Goal: Task Accomplishment & Management: Use online tool/utility

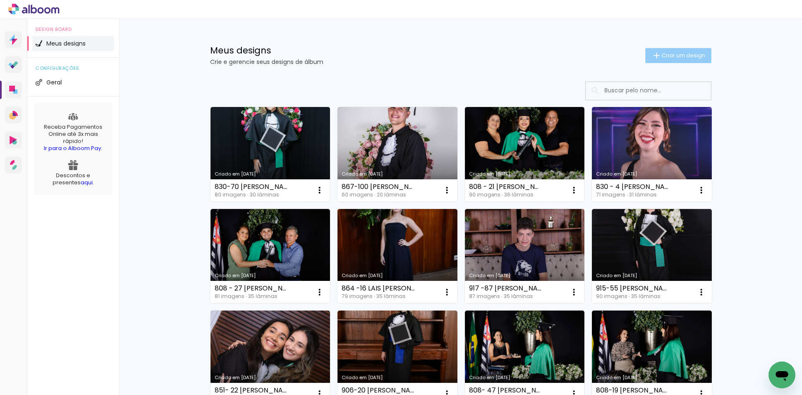
click at [674, 57] on span "Criar um design" at bounding box center [682, 55] width 43 height 5
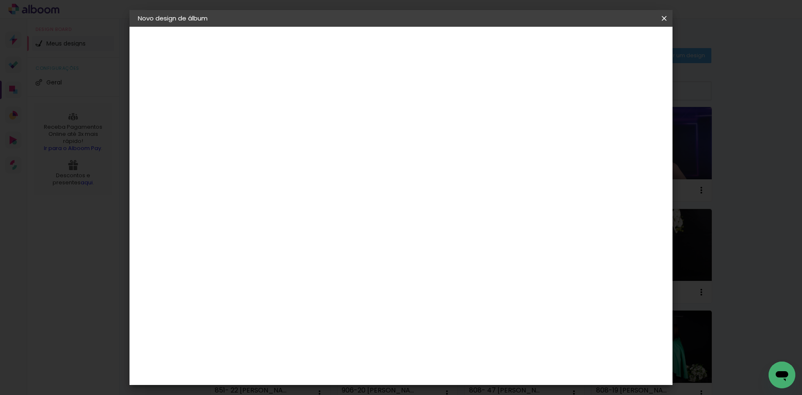
click at [274, 114] on input at bounding box center [274, 112] width 0 height 13
type input "833-"
type paper-input "833-"
paste input "[PERSON_NAME]"
type input "833-30 [PERSON_NAME]"
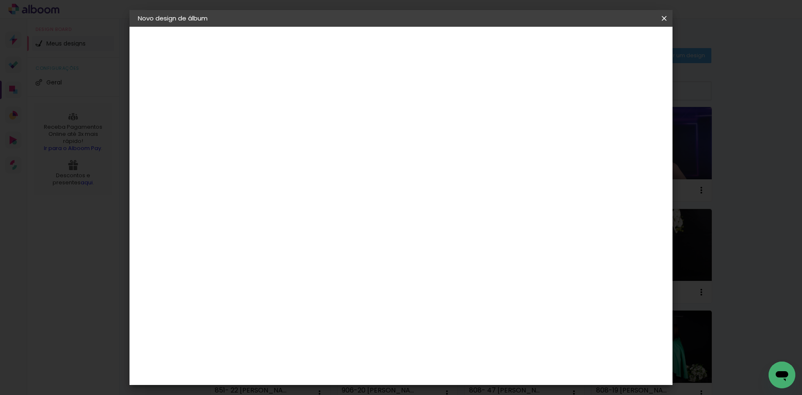
type paper-input "833-30 [PERSON_NAME]"
click at [0, 0] on slot "Avançar" at bounding box center [0, 0] width 0 height 0
click at [320, 152] on paper-input-container at bounding box center [296, 159] width 90 height 19
type input "15"
type paper-input "15"
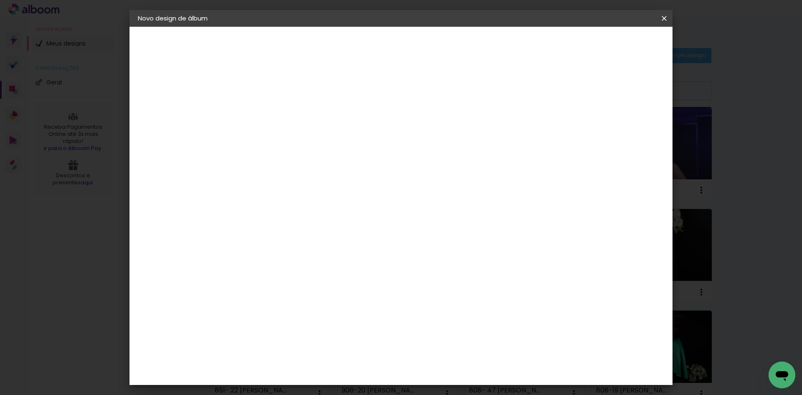
click at [284, 185] on div "Foto 15" at bounding box center [276, 190] width 15 height 13
click at [0, 0] on slot "Tamanho Livre" at bounding box center [0, 0] width 0 height 0
click at [0, 0] on slot "Avançar" at bounding box center [0, 0] width 0 height 0
click at [612, 43] on span "Iniciar design" at bounding box center [593, 44] width 38 height 6
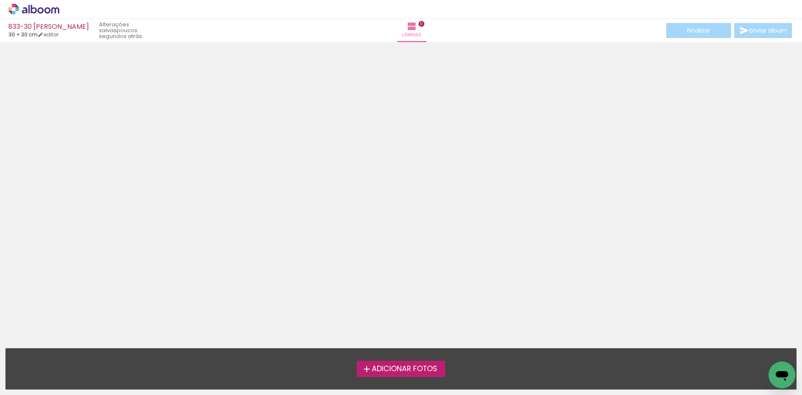
click at [437, 366] on span "Adicionar Fotos" at bounding box center [405, 369] width 66 height 8
click at [0, 0] on input "file" at bounding box center [0, 0] width 0 height 0
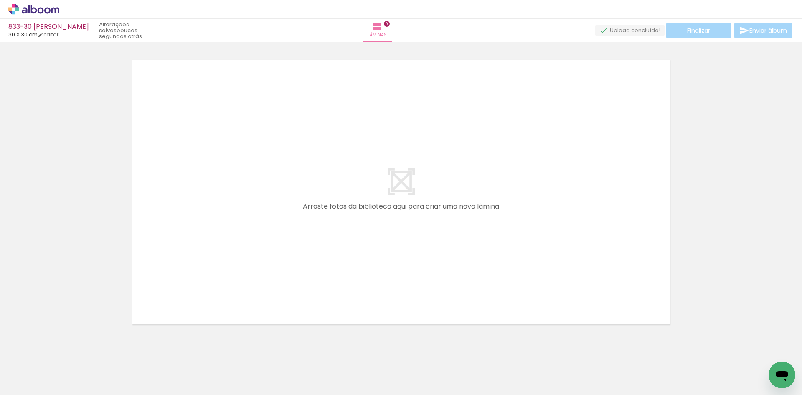
click at [24, 9] on icon at bounding box center [33, 9] width 51 height 11
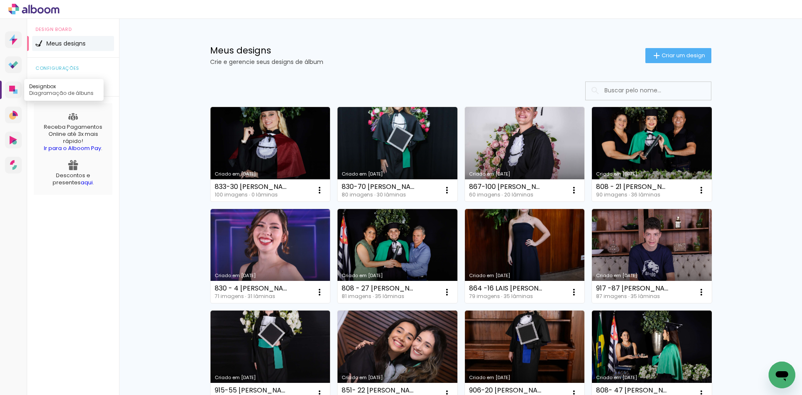
click at [9, 91] on link "Designbox Diagramação de álbuns" at bounding box center [13, 89] width 17 height 17
click at [615, 87] on input at bounding box center [659, 90] width 119 height 17
click at [668, 54] on span "Criar um design" at bounding box center [682, 55] width 43 height 5
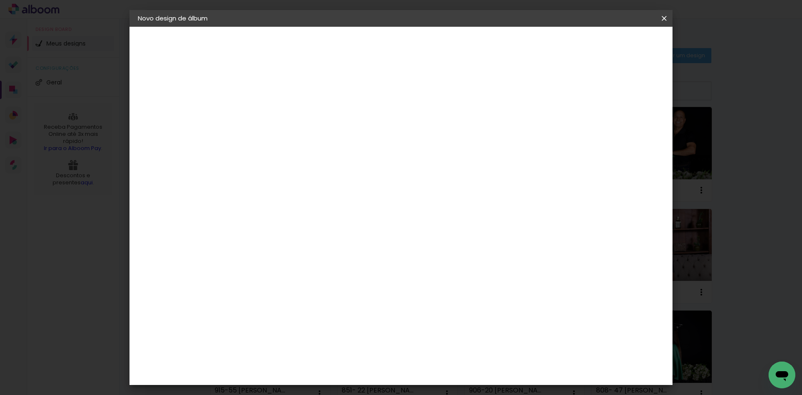
click at [274, 110] on input at bounding box center [274, 112] width 0 height 13
type input "917-"
type paper-input "917-"
type input "917-34"
type paper-input "917-34"
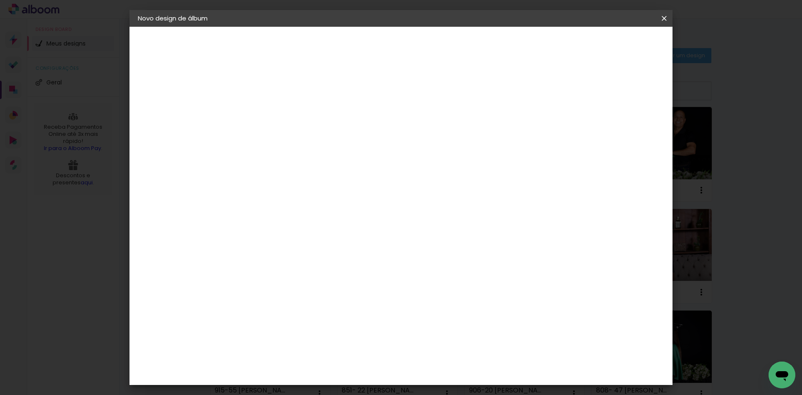
click at [274, 111] on input "917-34" at bounding box center [274, 112] width 0 height 13
paste input "ANA LAURA LIGABÔ"
type input "917-34 ANA LAURA LIGABÔ"
type paper-input "917-34 ANA LAURA LIGABÔ"
click at [0, 0] on slot "Avançar" at bounding box center [0, 0] width 0 height 0
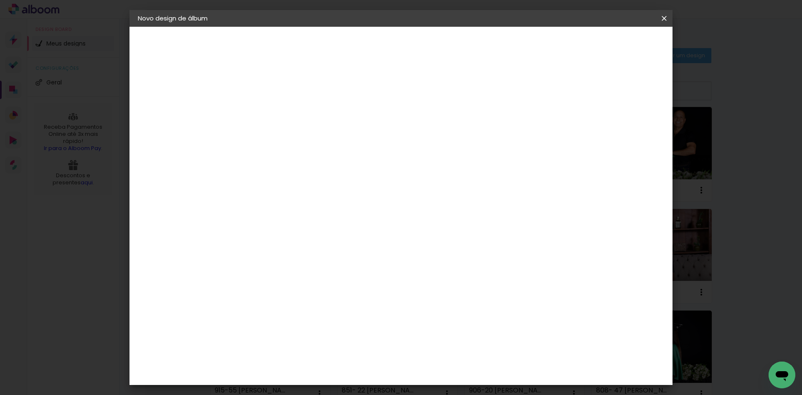
click at [291, 157] on input at bounding box center [295, 159] width 84 height 10
type input "15"
type paper-input "15"
click at [284, 189] on div "Foto 15" at bounding box center [276, 190] width 15 height 13
click at [0, 0] on slot "Tamanho Livre" at bounding box center [0, 0] width 0 height 0
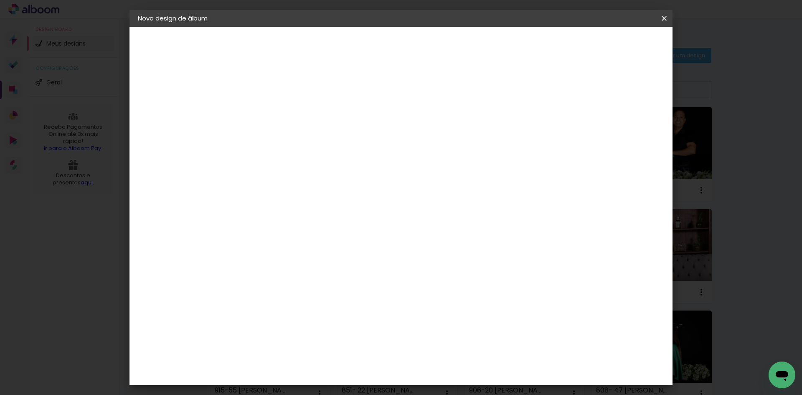
click at [408, 40] on paper-button "Avançar" at bounding box center [387, 44] width 41 height 14
click at [620, 48] on paper-button "Iniciar design" at bounding box center [592, 44] width 55 height 14
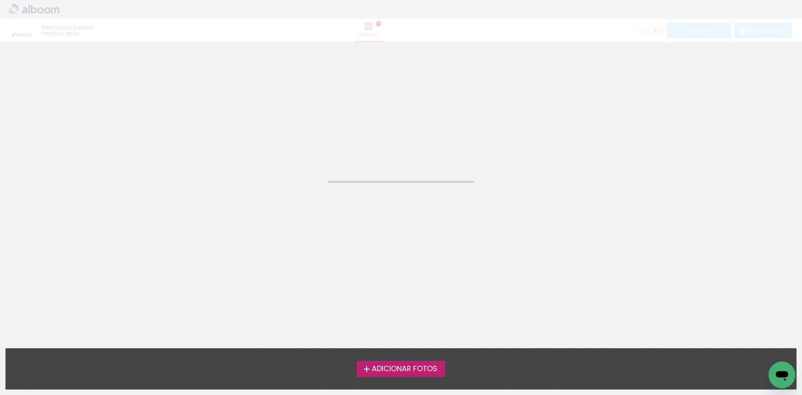
click at [428, 370] on span "Adicionar Fotos" at bounding box center [405, 369] width 66 height 8
click at [0, 0] on input "file" at bounding box center [0, 0] width 0 height 0
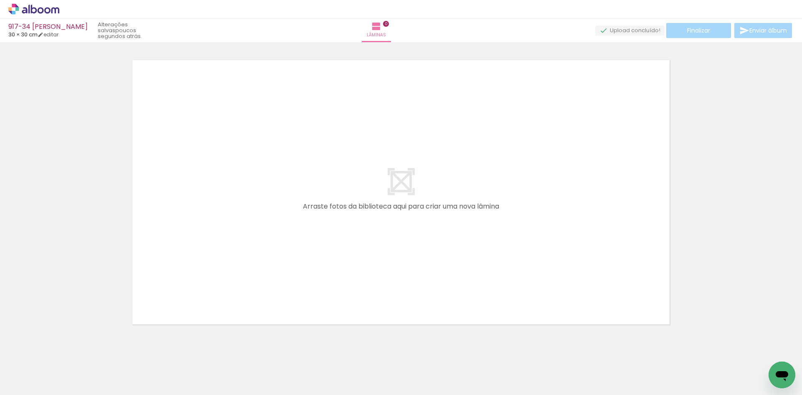
click at [49, 9] on icon at bounding box center [47, 10] width 6 height 6
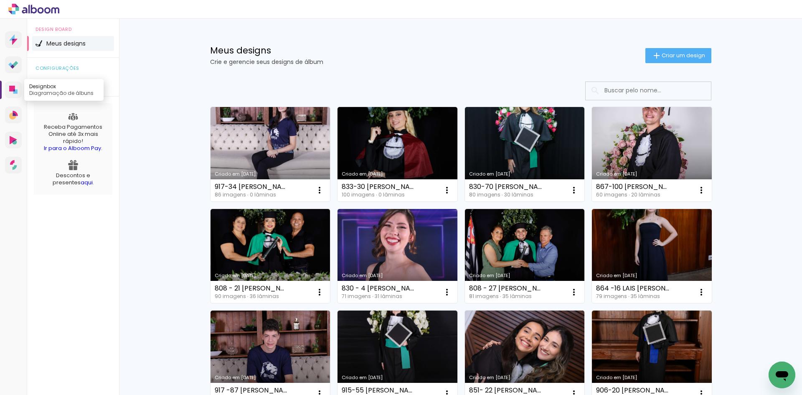
click at [12, 89] on icon at bounding box center [12, 89] width 6 height 6
click at [661, 54] on span "Criar um design" at bounding box center [682, 55] width 43 height 5
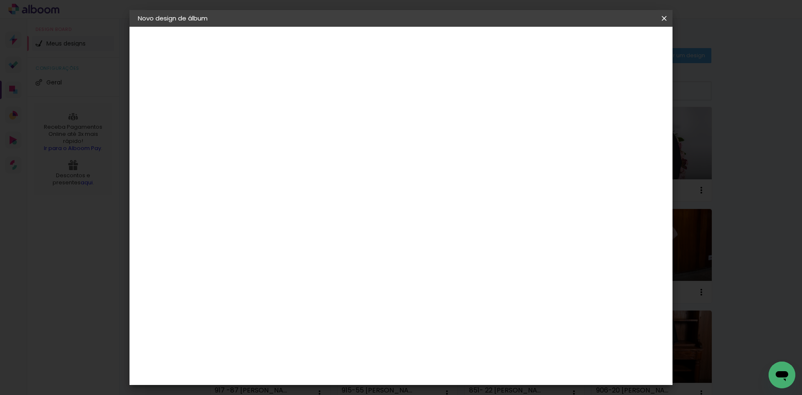
click at [274, 107] on input at bounding box center [274, 112] width 0 height 13
type input "915-566 LEONARDO CABRINI MAURO"
type paper-input "915-566 LEONARDO CABRINI MAURO"
click at [0, 0] on slot "Avançar" at bounding box center [0, 0] width 0 height 0
click at [341, 151] on paper-input-container at bounding box center [296, 159] width 90 height 19
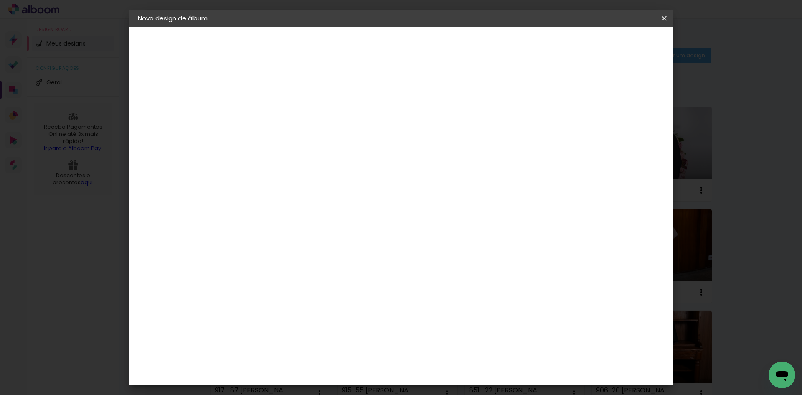
type input "15"
type paper-input "15"
click at [324, 180] on paper-item "Foto 15" at bounding box center [287, 191] width 73 height 22
click at [0, 0] on slot "Tamanho Livre" at bounding box center [0, 0] width 0 height 0
click at [408, 38] on paper-button "Avançar" at bounding box center [387, 44] width 41 height 14
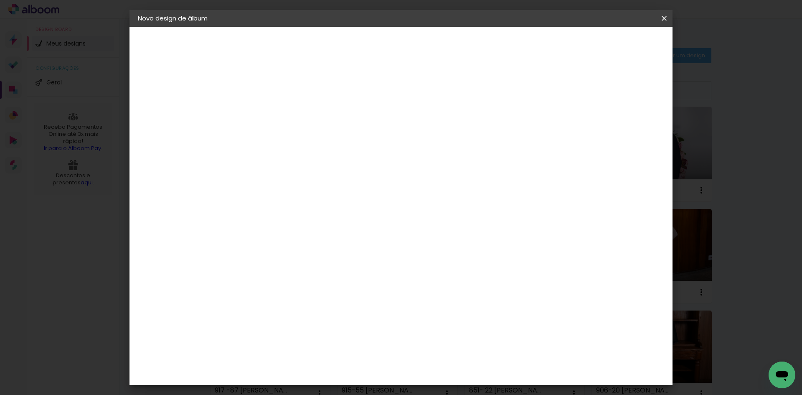
click at [612, 47] on span "Iniciar design" at bounding box center [593, 44] width 38 height 6
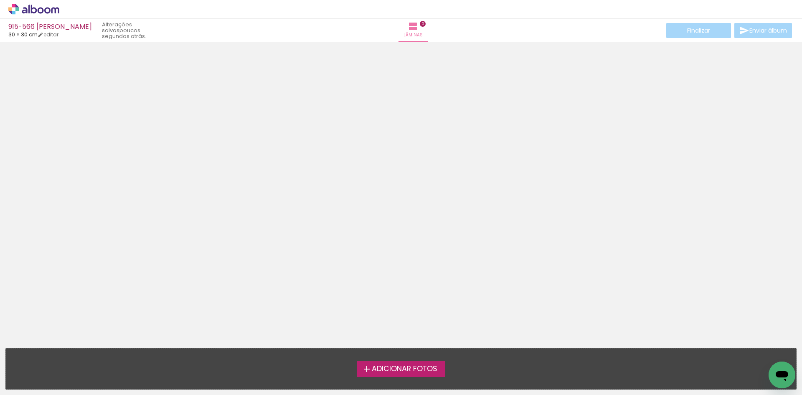
click at [416, 365] on span "Adicionar Fotos" at bounding box center [405, 369] width 66 height 8
click at [0, 0] on input "file" at bounding box center [0, 0] width 0 height 0
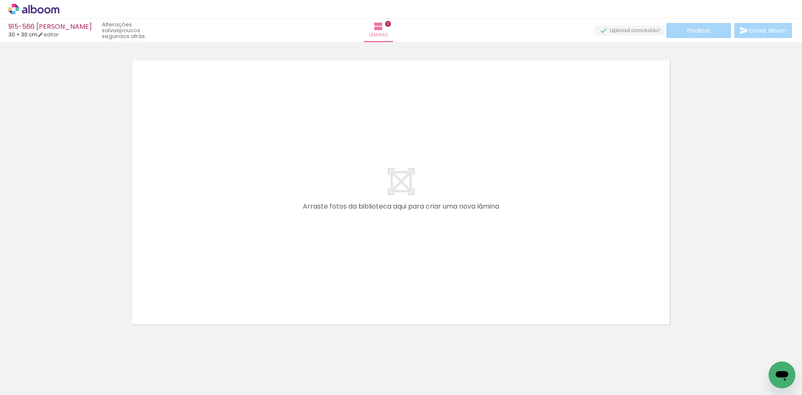
click at [25, 6] on icon at bounding box center [33, 9] width 51 height 11
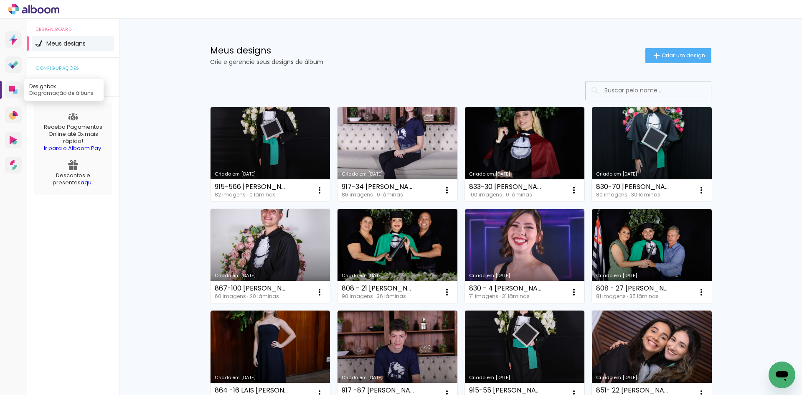
click at [17, 91] on icon at bounding box center [15, 91] width 4 height 4
click at [665, 55] on span "Criar um design" at bounding box center [682, 55] width 43 height 5
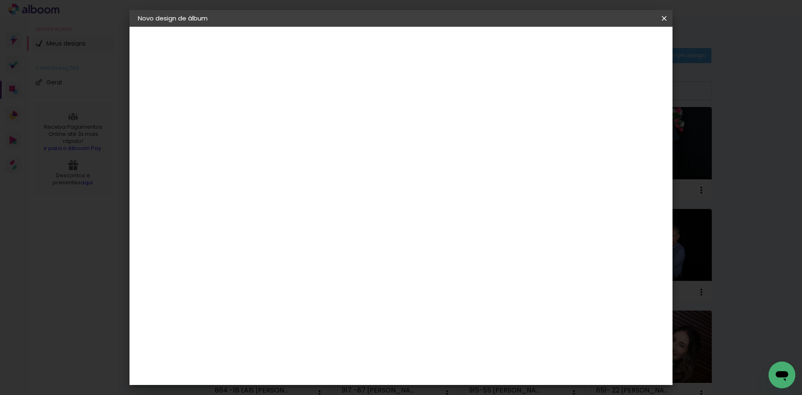
click at [274, 117] on input at bounding box center [274, 112] width 0 height 13
type input "815-85"
type paper-input "815-85"
paste input "EMILY LOARA RAMALHO"
type input "815-85 EMILY LOARA RAMALHO"
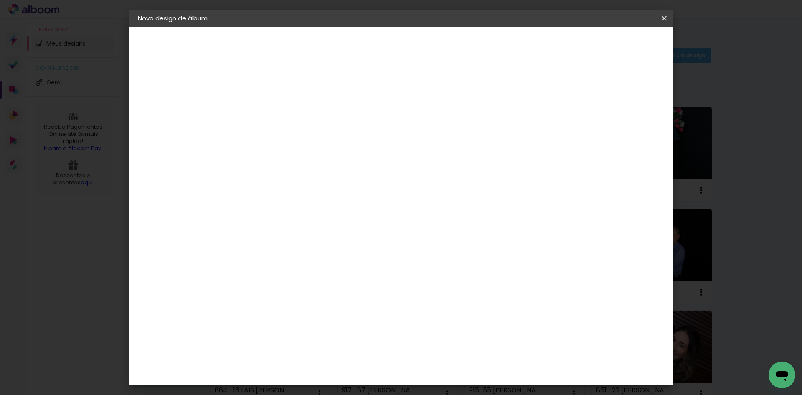
type paper-input "815-85 EMILY LOARA RAMALHO"
click at [0, 0] on slot "Avançar" at bounding box center [0, 0] width 0 height 0
click at [338, 156] on input at bounding box center [295, 159] width 84 height 10
type input "15"
type paper-input "15"
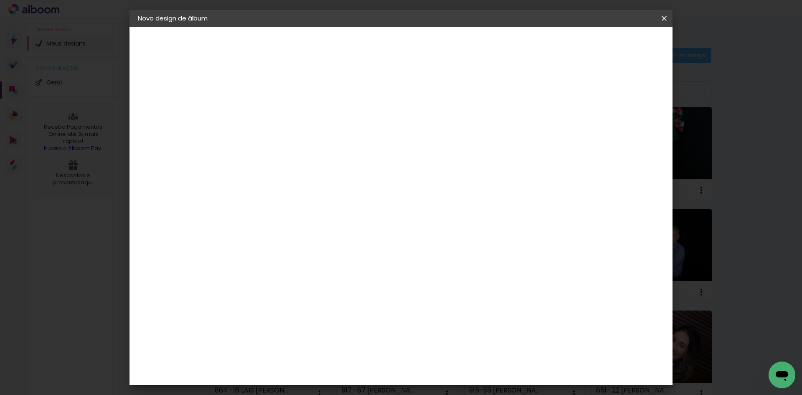
click at [284, 185] on div "Foto 15" at bounding box center [276, 190] width 15 height 13
click at [408, 132] on paper-item "Tamanho Livre" at bounding box center [371, 127] width 74 height 18
click at [0, 0] on slot "Avançar" at bounding box center [0, 0] width 0 height 0
click at [612, 43] on span "Iniciar design" at bounding box center [593, 44] width 38 height 6
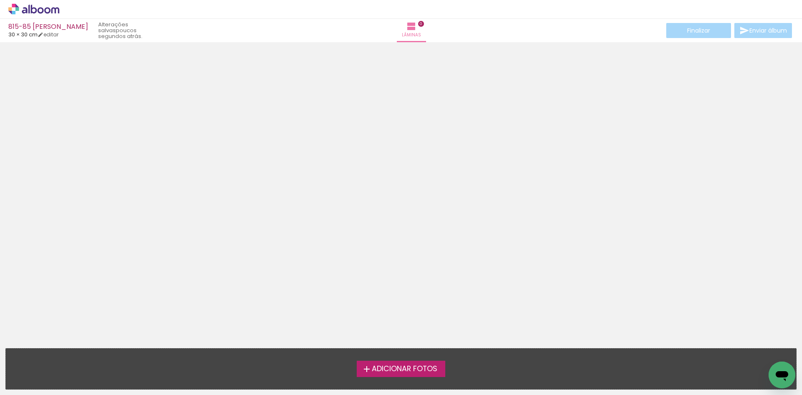
click at [389, 362] on label "Adicionar Fotos" at bounding box center [401, 368] width 89 height 16
click at [0, 0] on input "file" at bounding box center [0, 0] width 0 height 0
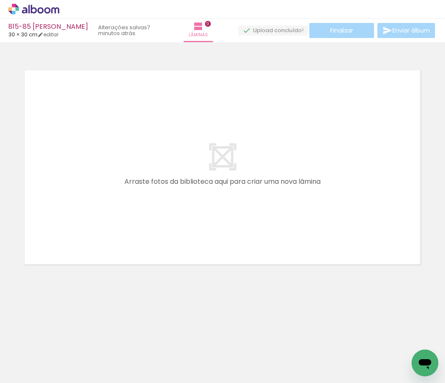
click at [38, 369] on span "Adicionar Fotos" at bounding box center [29, 371] width 25 height 9
click at [0, 0] on input "file" at bounding box center [0, 0] width 0 height 0
click at [17, 7] on icon at bounding box center [17, 6] width 4 height 4
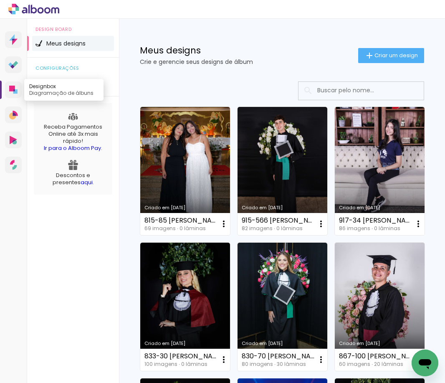
click at [12, 89] on icon at bounding box center [12, 89] width 6 height 6
click at [330, 86] on input at bounding box center [372, 90] width 119 height 17
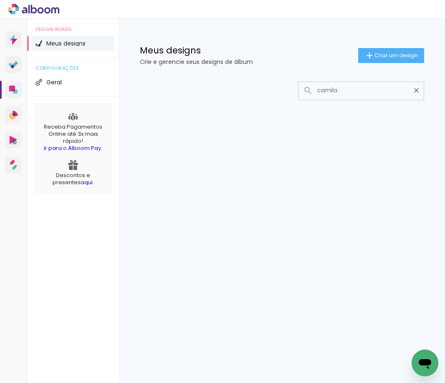
type input "camila"
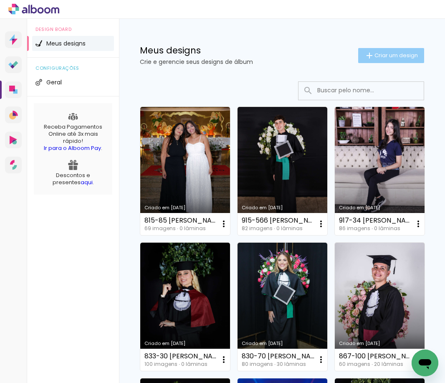
click at [409, 49] on paper-button "Criar um design" at bounding box center [391, 55] width 66 height 15
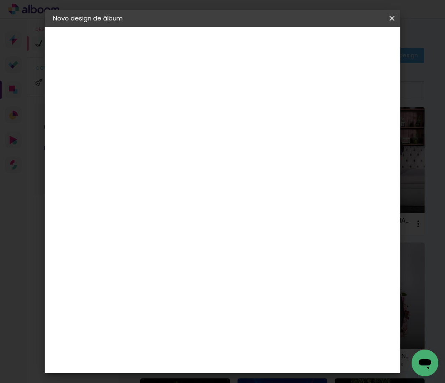
click at [193, 105] on paper-input-container "Título do álbum" at bounding box center [190, 112] width 6 height 21
click at [190, 106] on input at bounding box center [190, 112] width 0 height 13
click at [190, 116] on input at bounding box center [190, 112] width 0 height 13
paste input "CAMILA KANESIRO CHENERI"
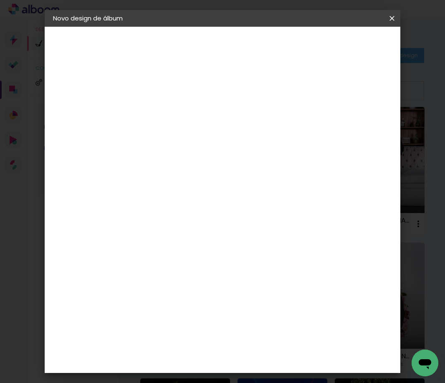
type input "892-7 [PERSON_NAME]"
click at [275, 44] on paper-button "Avançar" at bounding box center [254, 44] width 41 height 14
click at [206, 152] on paper-input-container at bounding box center [211, 159] width 90 height 19
type input "15"
type paper-input "15"
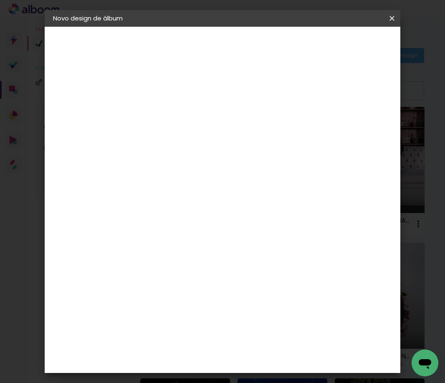
click at [218, 184] on paper-item "Foto 15" at bounding box center [202, 191] width 73 height 22
click at [323, 40] on paper-button "Avançar" at bounding box center [302, 44] width 41 height 14
click at [0, 0] on slot "Voltar" at bounding box center [0, 0] width 0 height 0
click at [0, 0] on slot "Tamanho Livre" at bounding box center [0, 0] width 0 height 0
click at [0, 0] on slot "Avançar" at bounding box center [0, 0] width 0 height 0
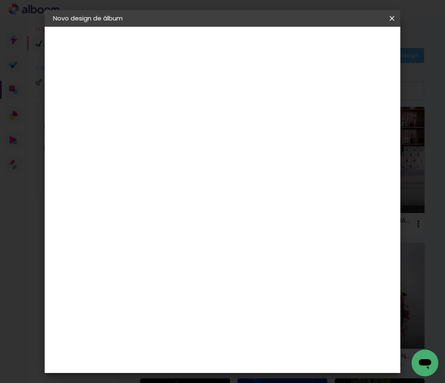
click at [340, 43] on span "Iniciar design" at bounding box center [330, 47] width 19 height 12
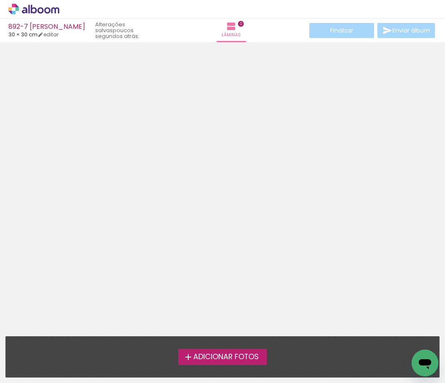
click at [218, 354] on span "Adicionar Fotos" at bounding box center [226, 357] width 66 height 8
click at [0, 0] on input "file" at bounding box center [0, 0] width 0 height 0
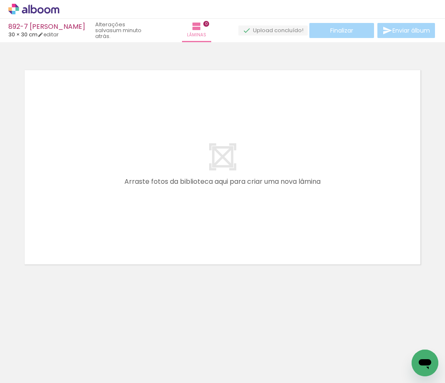
click at [271, 97] on quentale-layouter at bounding box center [222, 167] width 403 height 202
click at [25, 9] on icon at bounding box center [33, 9] width 51 height 11
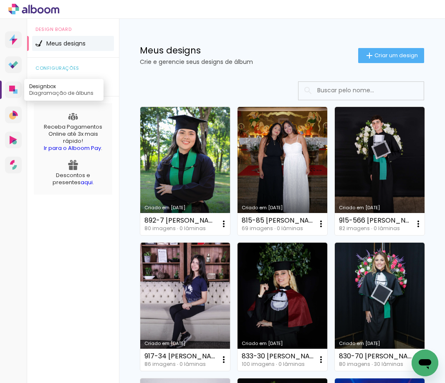
click at [18, 94] on link "Designbox Diagramação de álbuns" at bounding box center [13, 89] width 17 height 17
click at [17, 88] on icon at bounding box center [13, 90] width 8 height 8
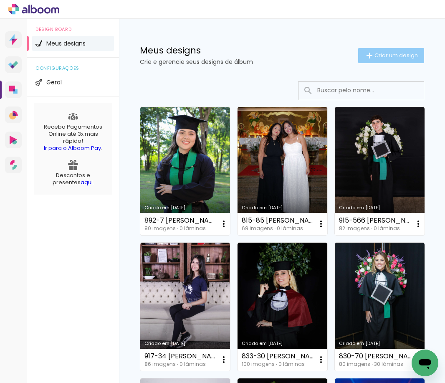
click at [400, 56] on span "Criar um design" at bounding box center [396, 55] width 43 height 5
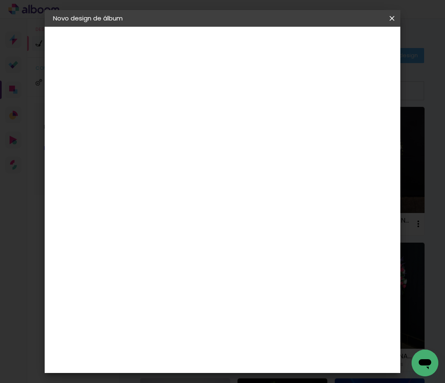
click at [394, 16] on iron-icon at bounding box center [392, 18] width 10 height 8
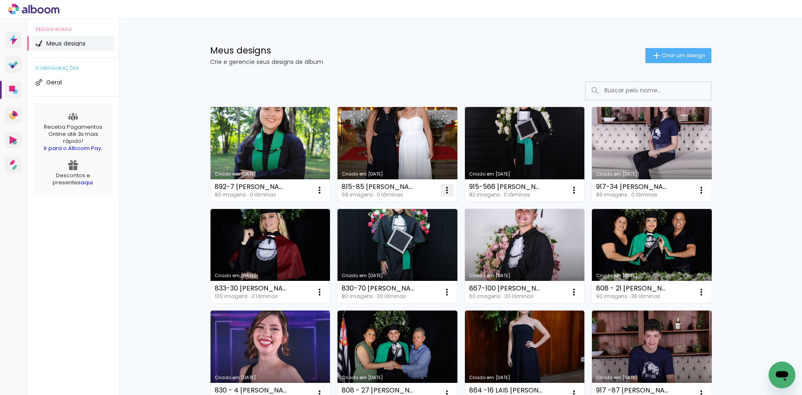
click at [442, 192] on iron-icon at bounding box center [447, 190] width 10 height 10
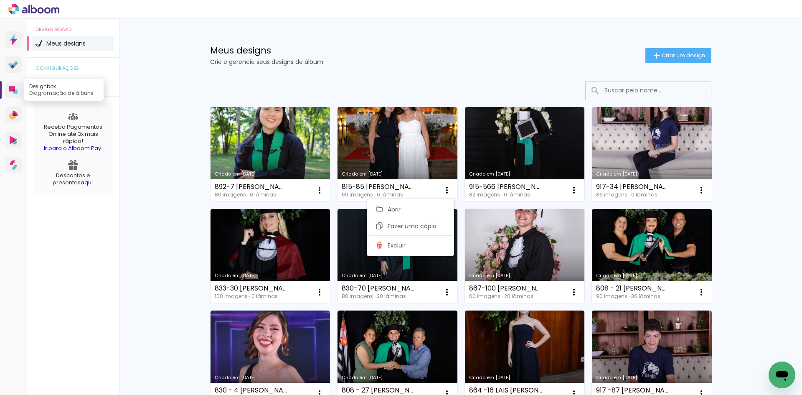
click at [7, 95] on link "Designbox Diagramação de álbuns" at bounding box center [13, 89] width 17 height 17
click at [445, 53] on span "Criar um design" at bounding box center [682, 55] width 43 height 5
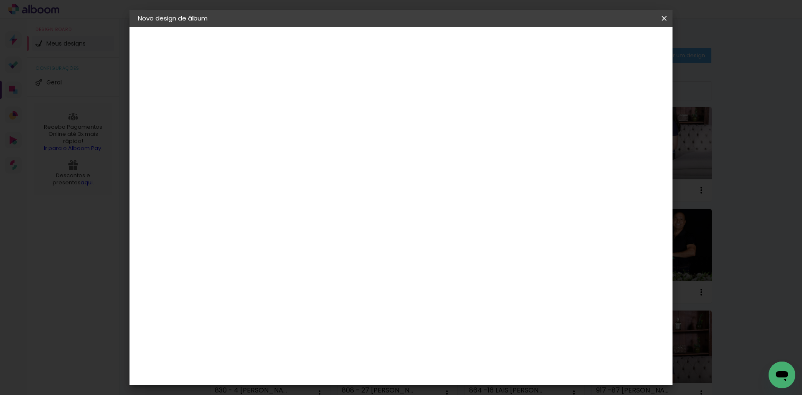
click at [274, 114] on input at bounding box center [274, 112] width 0 height 13
type input "916"
type paper-input "916"
click at [298, 125] on div at bounding box center [275, 112] width 48 height 63
click at [274, 117] on input "916" at bounding box center [274, 112] width 0 height 13
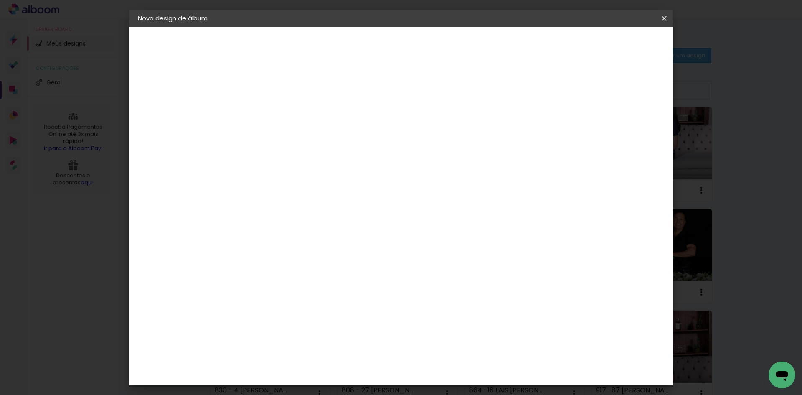
type input "916-20"
type paper-input "916-20"
click at [274, 110] on input "916-20" at bounding box center [274, 112] width 0 height 13
paste input "GIOVANA DE [PERSON_NAME]"
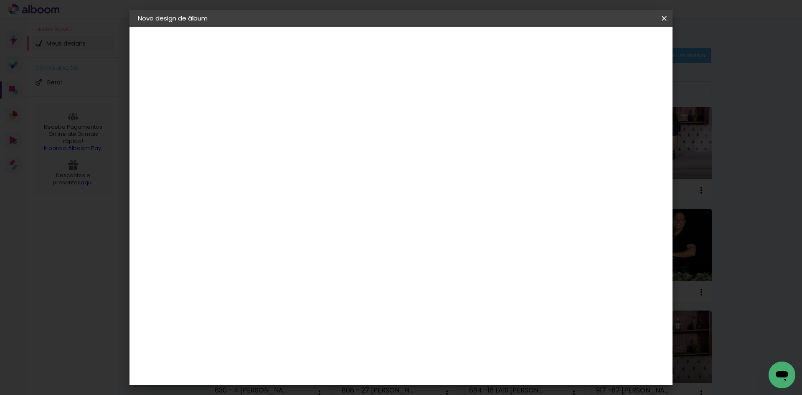
type input "916-20 [PERSON_NAME]"
type paper-input "916-20 [PERSON_NAME]"
click at [0, 0] on slot "Avançar" at bounding box center [0, 0] width 0 height 0
click at [329, 154] on input at bounding box center [295, 159] width 84 height 10
type input "15"
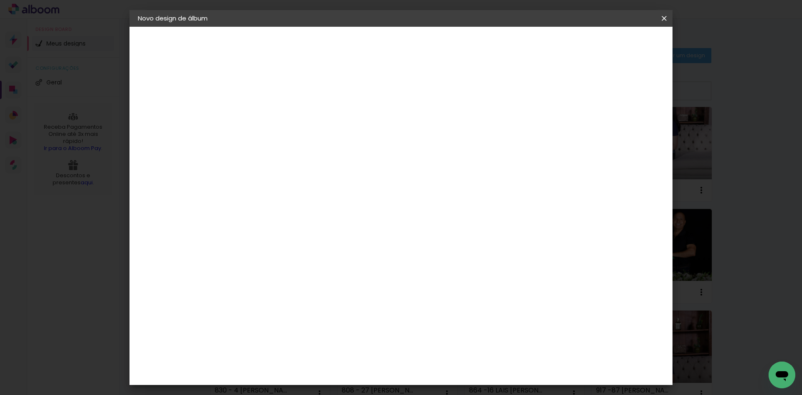
type paper-input "15"
click at [292, 182] on paper-item "Foto 15" at bounding box center [287, 191] width 73 height 22
click at [408, 124] on paper-item "Tamanho Livre" at bounding box center [371, 127] width 74 height 18
click at [0, 0] on slot "Avançar" at bounding box center [0, 0] width 0 height 0
click at [445, 46] on span "Iniciar design" at bounding box center [593, 44] width 38 height 6
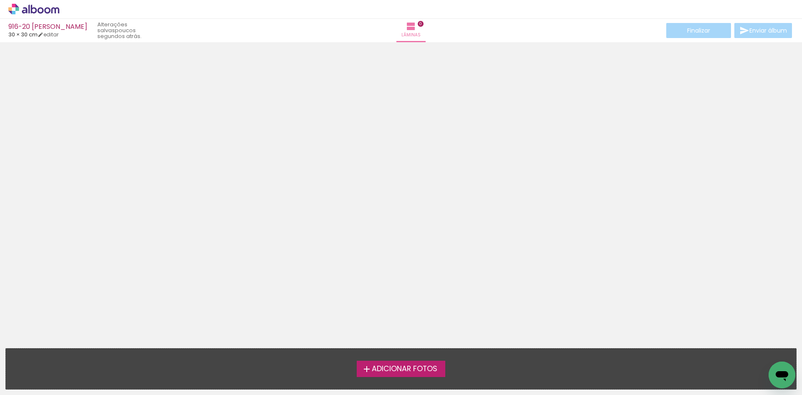
click at [435, 366] on span "Adicionar Fotos" at bounding box center [405, 369] width 66 height 8
click at [0, 0] on input "file" at bounding box center [0, 0] width 0 height 0
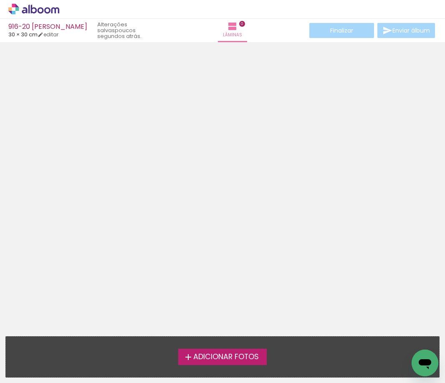
click at [208, 354] on span "Adicionar Fotos" at bounding box center [226, 357] width 66 height 8
click at [0, 0] on input "file" at bounding box center [0, 0] width 0 height 0
